Goal: Task Accomplishment & Management: Use online tool/utility

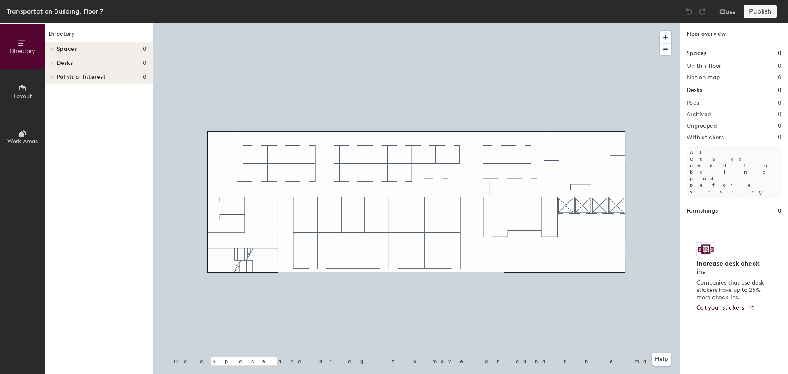
click at [28, 98] on span "Layout" at bounding box center [23, 96] width 18 height 7
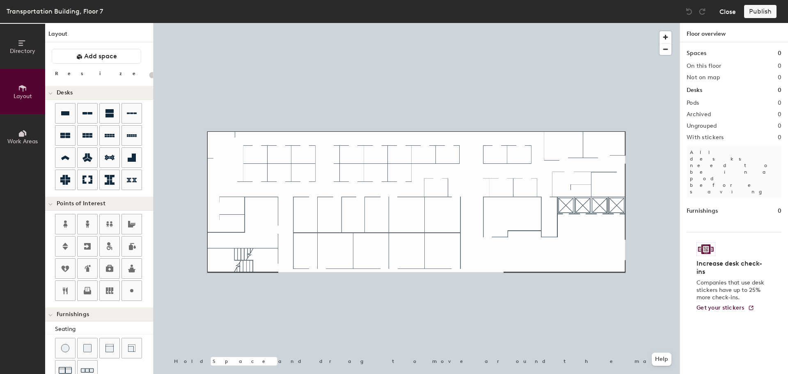
click at [726, 14] on button "Close" at bounding box center [727, 11] width 16 height 13
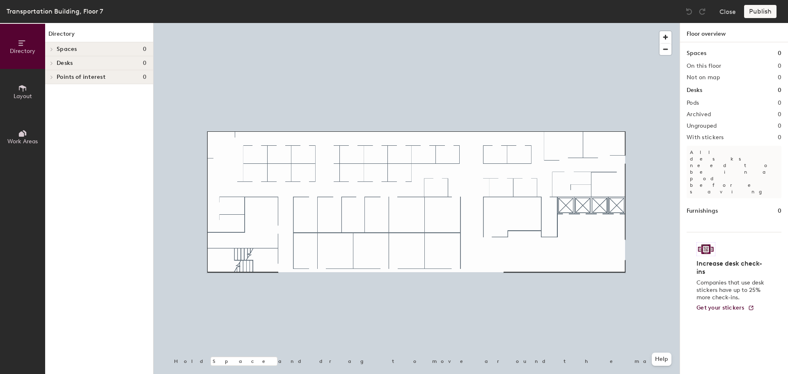
click at [49, 63] on span at bounding box center [51, 63] width 7 height 4
click at [14, 93] on span "Layout" at bounding box center [23, 96] width 18 height 7
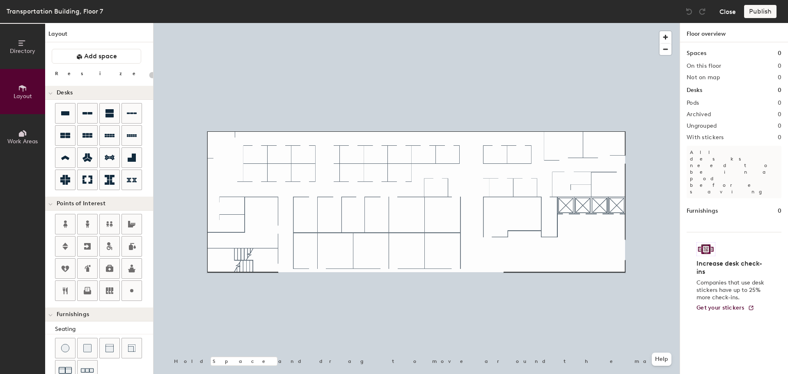
click at [727, 11] on button "Close" at bounding box center [727, 11] width 16 height 13
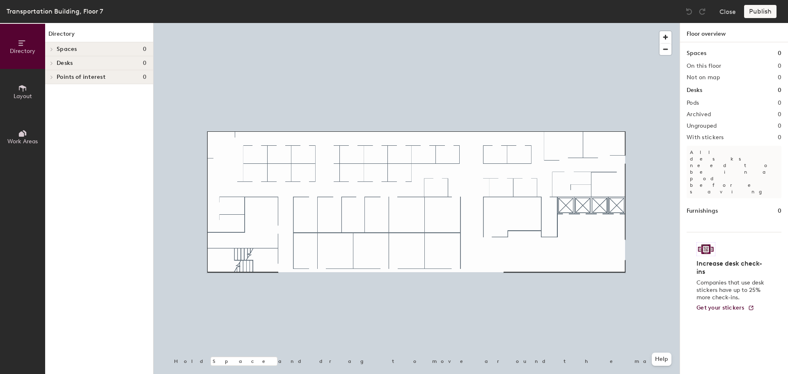
click at [35, 97] on button "Layout" at bounding box center [22, 91] width 45 height 45
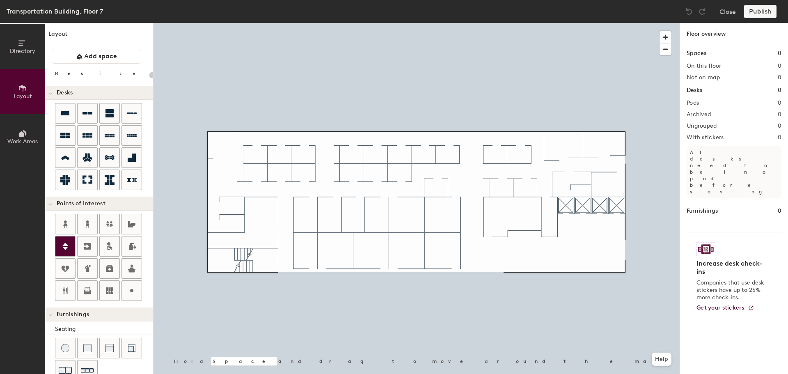
click at [69, 249] on icon at bounding box center [65, 246] width 10 height 10
click at [597, 221] on div "Directory Layout Work Areas Layout Add space Resize Desks Points of Interest Fu…" at bounding box center [394, 198] width 788 height 351
click at [226, 161] on div "Directory Layout Work Areas Layout Add space Resize Desks Points of Interest Fu…" at bounding box center [394, 198] width 788 height 351
click at [501, 160] on div "Directory Layout Work Areas Layout Add space Resize Desks Points of Interest Fu…" at bounding box center [394, 198] width 788 height 351
click at [64, 116] on icon at bounding box center [65, 113] width 10 height 10
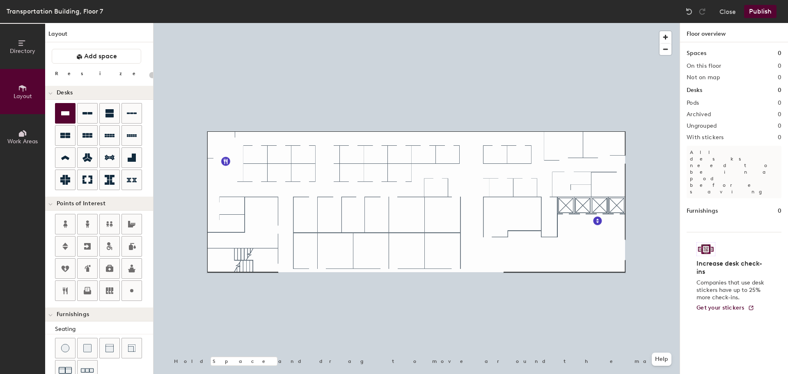
click at [495, 155] on div "Directory Layout Work Areas Layout Add space Resize Desks Points of Interest Fu…" at bounding box center [394, 198] width 788 height 351
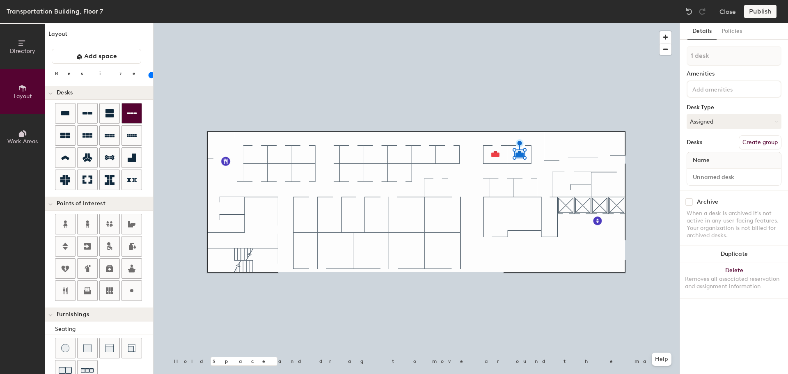
click at [447, 155] on div "Directory Layout Work Areas Layout Add space Resize Desks Points of Interest Fu…" at bounding box center [394, 198] width 788 height 351
click at [425, 155] on div "Directory Layout Work Areas Layout Add space Resize Desks Points of Interest Fu…" at bounding box center [394, 198] width 788 height 351
click at [401, 154] on div "Directory Layout Work Areas Layout Add space Resize Desks Points of Interest Fu…" at bounding box center [394, 198] width 788 height 351
click at [376, 155] on div "Directory Layout Work Areas Layout Add space Resize Desks Points of Interest Fu…" at bounding box center [394, 198] width 788 height 351
click at [351, 155] on div "Directory Layout Work Areas Layout Add space Resize Desks Points of Interest Fu…" at bounding box center [394, 198] width 788 height 351
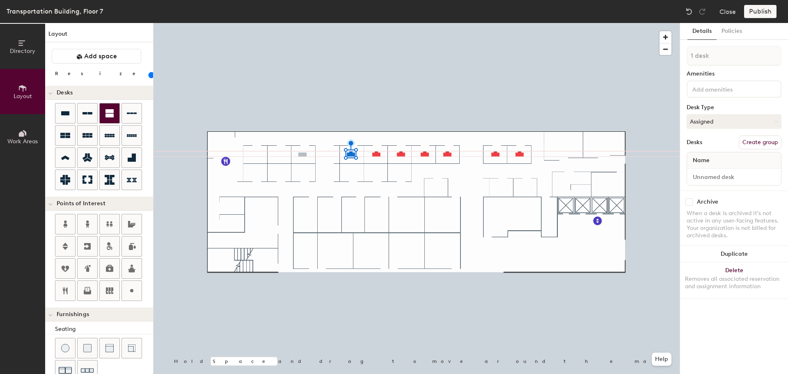
click at [302, 155] on div "Directory Layout Work Areas Layout Add space Resize Desks Points of Interest Fu…" at bounding box center [394, 198] width 788 height 351
click at [279, 154] on div "Directory Layout Work Areas Layout Add space Resize Desks Points of Interest Fu…" at bounding box center [394, 198] width 788 height 351
click at [256, 155] on div "Directory Layout Work Areas Layout Add space Resize Desks Points of Interest Fu…" at bounding box center [394, 198] width 788 height 351
click at [256, 172] on div "Directory Layout Work Areas Layout Add space Resize Desks Points of Interest Fu…" at bounding box center [394, 198] width 788 height 351
click at [279, 171] on div "Directory Layout Work Areas Layout Add space Resize Desks Points of Interest Fu…" at bounding box center [394, 198] width 788 height 351
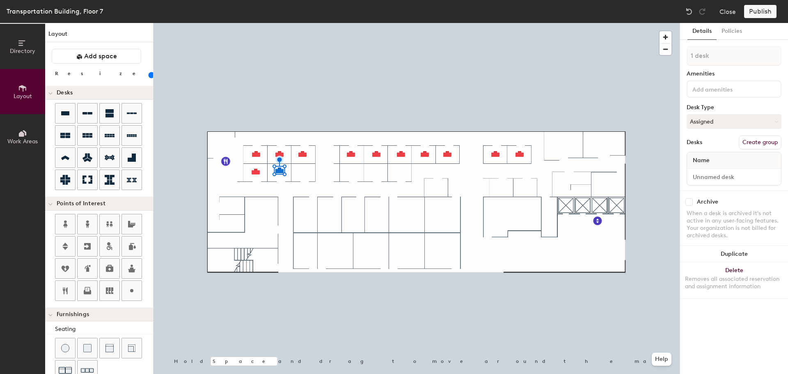
click at [303, 173] on div "Directory Layout Work Areas Layout Add space Resize Desks Points of Interest Fu…" at bounding box center [394, 198] width 788 height 351
click at [352, 171] on div "Directory Layout Work Areas Layout Add space Resize Desks Points of Interest Fu…" at bounding box center [394, 198] width 788 height 351
click at [376, 173] on div "Directory Layout Work Areas Layout Add space Resize Desks Points of Interest Fu…" at bounding box center [394, 198] width 788 height 351
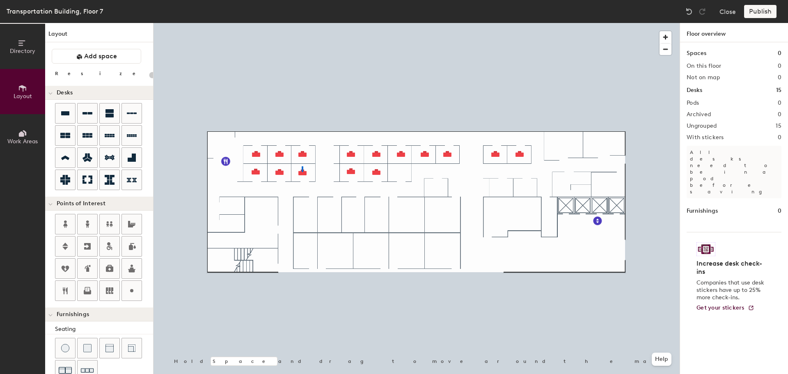
drag, startPoint x: 62, startPoint y: 118, endPoint x: 303, endPoint y: 167, distance: 246.1
click at [303, 23] on div at bounding box center [416, 23] width 526 height 0
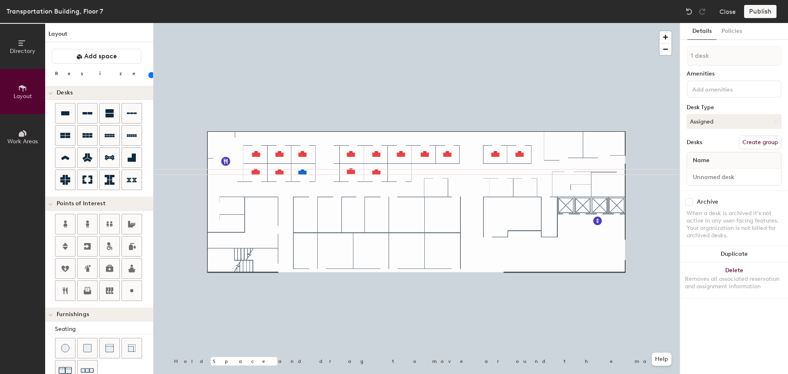
click at [377, 23] on div at bounding box center [416, 23] width 526 height 0
click at [399, 172] on div "Directory Layout Work Areas Layout Add space Resize Desks Points of Interest Fu…" at bounding box center [394, 198] width 788 height 351
click at [436, 187] on div "Directory Layout Work Areas Layout Add space Resize Desks Points of Interest Fu…" at bounding box center [394, 198] width 788 height 351
click at [501, 188] on div "Directory Layout Work Areas Layout Add space Resize Desks Points of Interest Fu…" at bounding box center [394, 198] width 788 height 351
click at [525, 188] on div "Directory Layout Work Areas Layout Add space Resize Desks Points of Interest Fu…" at bounding box center [394, 198] width 788 height 351
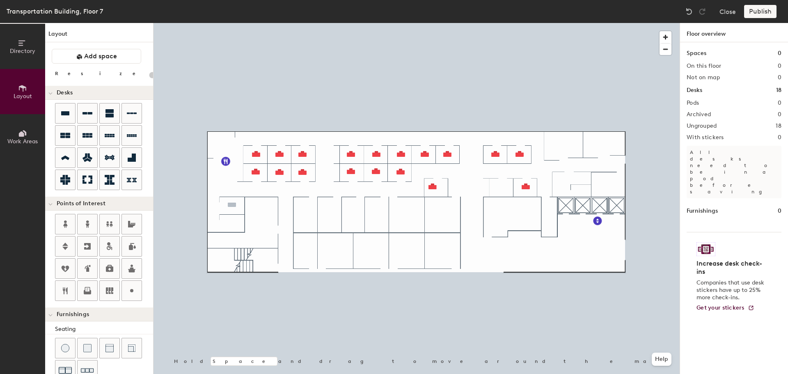
click at [232, 205] on div "Directory Layout Work Areas Layout Add space Resize Desks Points of Interest Fu…" at bounding box center [394, 198] width 788 height 351
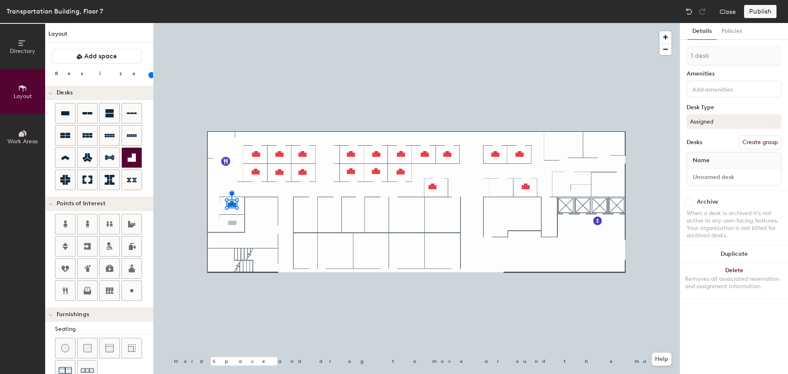
click at [231, 223] on div "Directory Layout Work Areas Layout Add space Resize Desks Points of Interest Fu…" at bounding box center [394, 198] width 788 height 351
click at [128, 223] on icon at bounding box center [131, 224] width 7 height 7
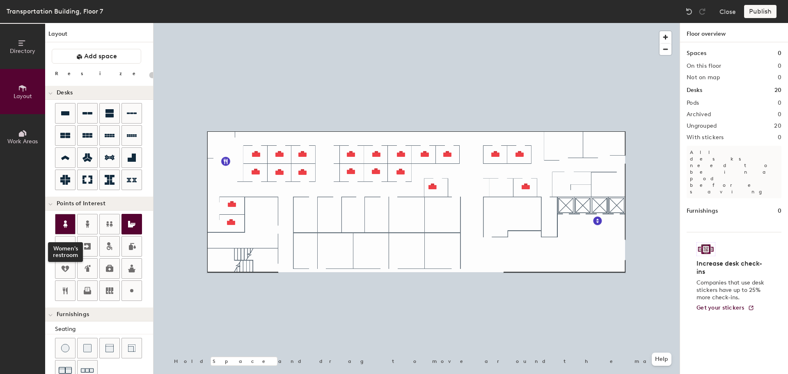
click at [68, 223] on icon at bounding box center [65, 224] width 10 height 10
click at [610, 264] on div "Directory Layout Work Areas Layout Add space Resize Desks Points of Interest Fu…" at bounding box center [394, 198] width 788 height 351
click at [585, 264] on div "Directory Layout Work Areas Layout Add space Resize Desks Points of Interest Fu…" at bounding box center [394, 198] width 788 height 351
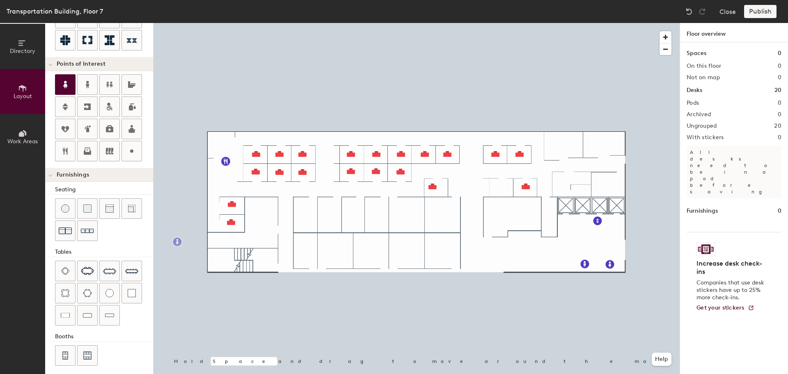
scroll to position [144, 0]
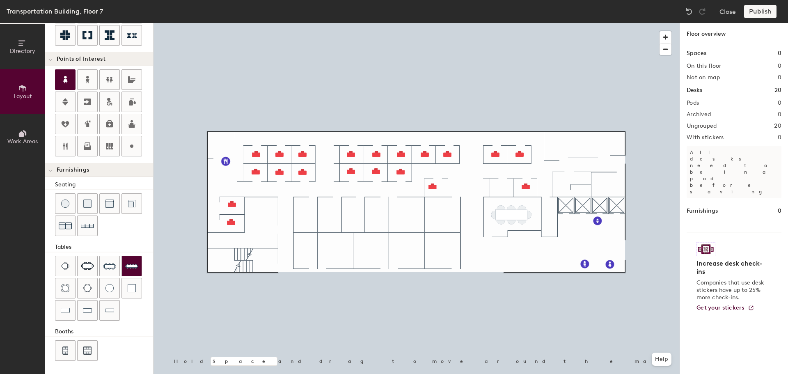
click at [511, 213] on div "Directory Layout Work Areas Layout Add space Resize Desks Points of Interest Fu…" at bounding box center [394, 198] width 788 height 351
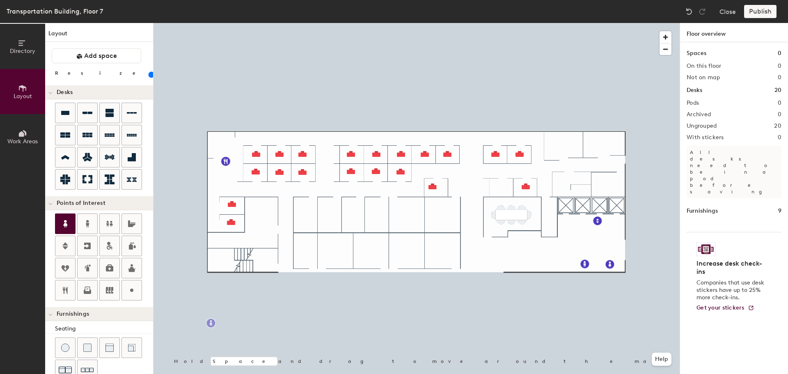
scroll to position [0, 0]
click at [440, 215] on div "Directory Layout Work Areas Layout Add space Resize Desks Points of Interest Fu…" at bounding box center [394, 198] width 788 height 351
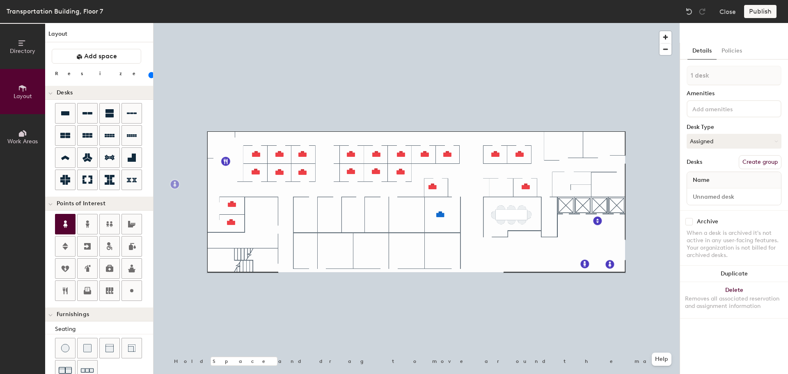
click at [406, 215] on div "Directory Layout Work Areas Layout Add space Resize Desks Points of Interest Fu…" at bounding box center [394, 198] width 788 height 351
click at [379, 214] on div "Directory Layout Work Areas Layout Add space Resize Desks Points of Interest Fu…" at bounding box center [394, 198] width 788 height 351
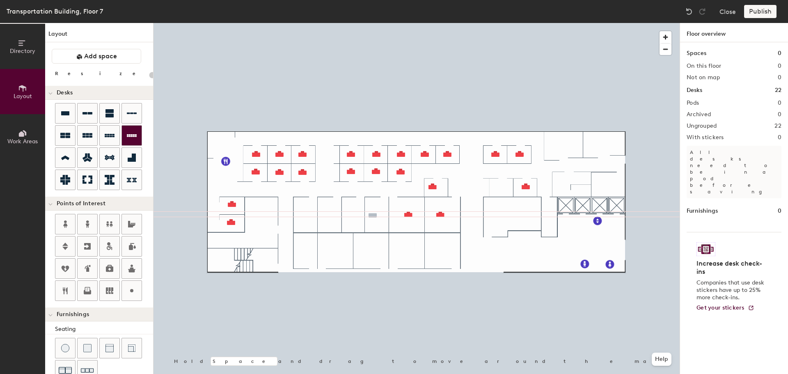
click at [372, 215] on div "Directory Layout Work Areas Layout Add space Resize Desks Points of Interest Fu…" at bounding box center [394, 198] width 788 height 351
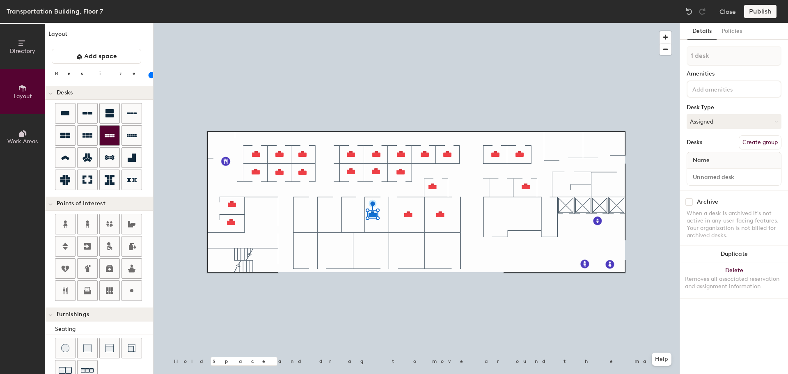
click at [352, 214] on div "Directory Layout Work Areas Layout Add space Resize Desks Points of Interest Fu…" at bounding box center [394, 198] width 788 height 351
click at [330, 214] on div "Directory Layout Work Areas Layout Add space Resize Desks Points of Interest Fu…" at bounding box center [394, 198] width 788 height 351
click at [306, 216] on div "Directory Layout Work Areas Layout Add space Resize Desks Points of Interest Fu…" at bounding box center [394, 198] width 788 height 351
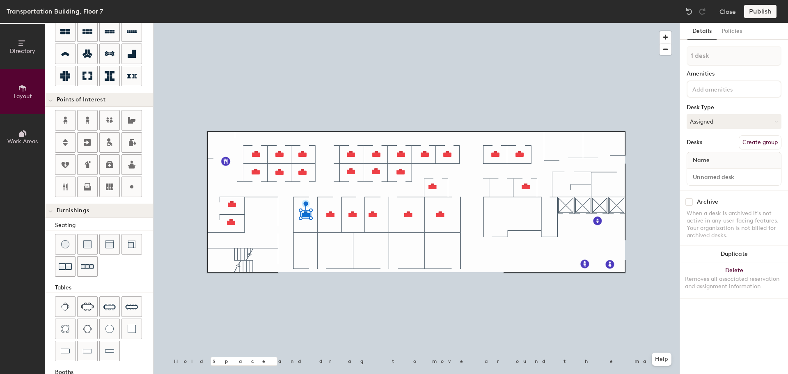
scroll to position [144, 0]
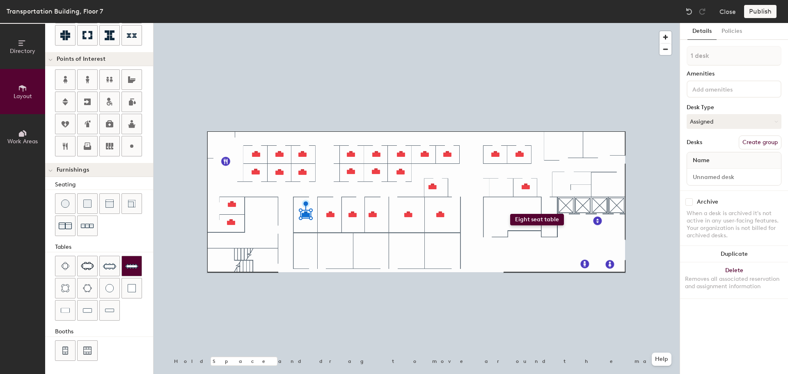
click at [510, 214] on div "Directory Layout Work Areas Layout Add space Resize Desks Points of Interest Fu…" at bounding box center [394, 198] width 788 height 351
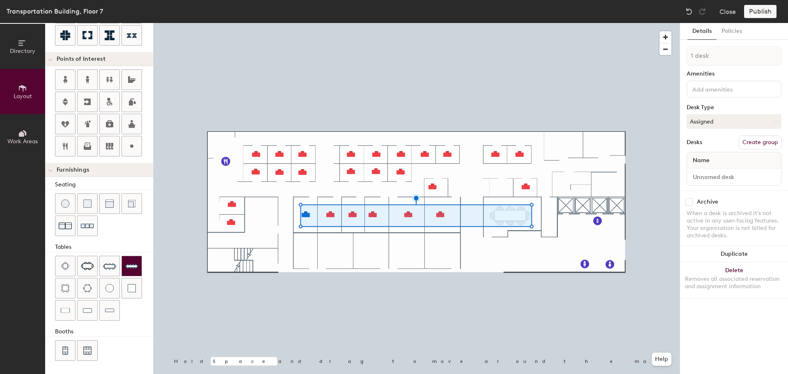
click at [529, 23] on div at bounding box center [416, 23] width 526 height 0
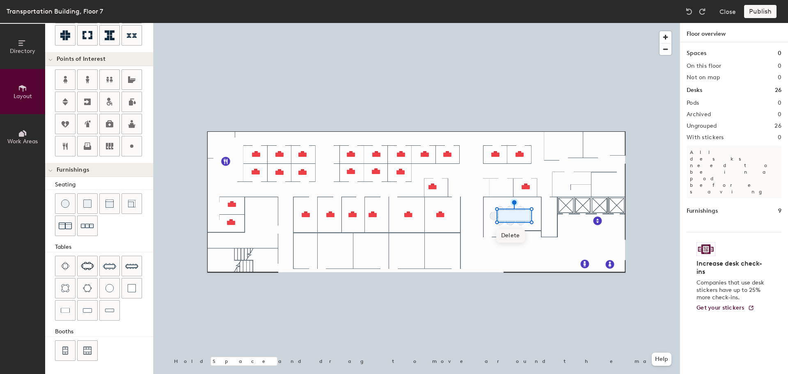
drag, startPoint x: 112, startPoint y: 266, endPoint x: 527, endPoint y: 240, distance: 415.5
click at [539, 23] on div at bounding box center [416, 23] width 526 height 0
click at [514, 23] on div at bounding box center [416, 23] width 526 height 0
click at [256, 23] on div at bounding box center [416, 23] width 526 height 0
type input "100"
